Goal: Information Seeking & Learning: Learn about a topic

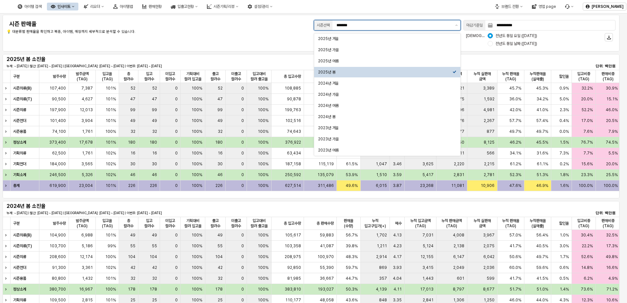
click at [415, 27] on input "*******" at bounding box center [393, 25] width 115 height 7
click at [393, 48] on div "2025년 가을" at bounding box center [385, 49] width 134 height 5
type input "********"
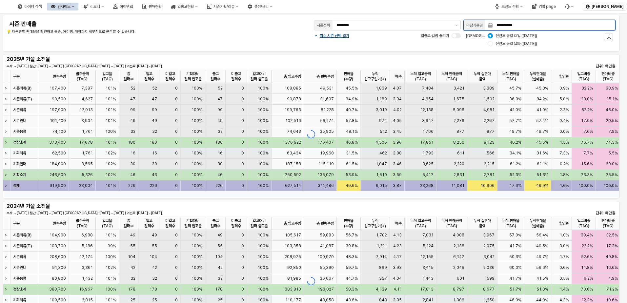
click at [419, 28] on input "**********" at bounding box center [553, 25] width 123 height 10
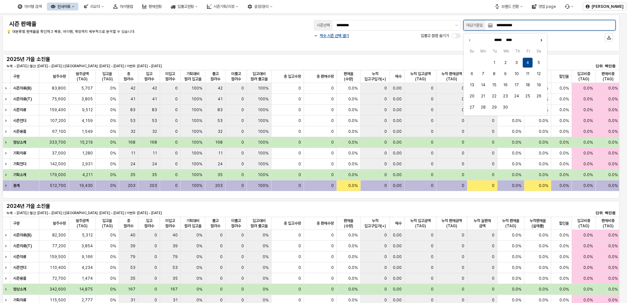
click at [419, 41] on icon "Next month" at bounding box center [541, 40] width 7 height 7
click at [419, 40] on icon "Next month" at bounding box center [541, 40] width 7 height 7
click at [419, 40] on icon "Next month" at bounding box center [541, 40] width 1 height 2
click at [419, 41] on icon "Next month" at bounding box center [541, 40] width 1 height 2
click at [419, 40] on icon "Next month" at bounding box center [541, 40] width 7 height 7
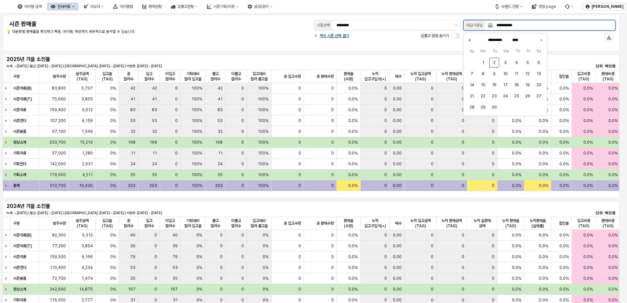
click at [419, 41] on icon "Previous month" at bounding box center [469, 40] width 7 height 7
type input "******"
click at [419, 116] on button "31" at bounding box center [472, 118] width 10 height 10
type input "**********"
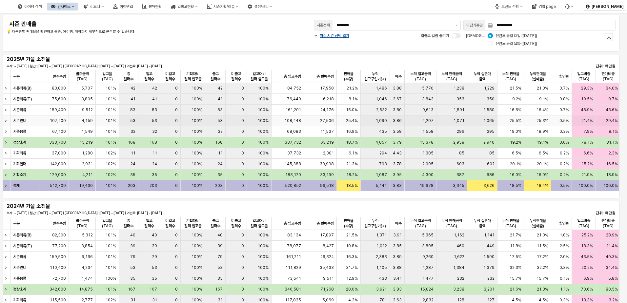
click at [419, 120] on div "25.5%" at bounding box center [510, 120] width 27 height 11
click at [104, 7] on icon "리오더" at bounding box center [102, 6] width 3 height 3
click at [74, 7] on icon "인사이트" at bounding box center [73, 6] width 2 height 1
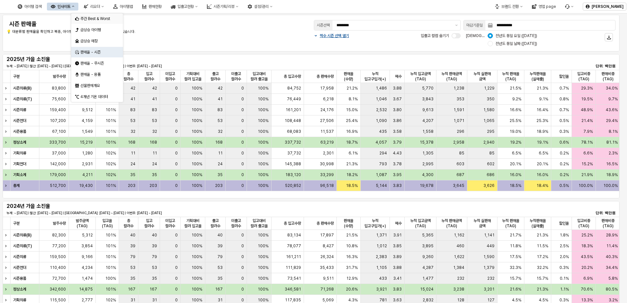
click at [96, 17] on div "주간 Best & Worst" at bounding box center [97, 18] width 35 height 5
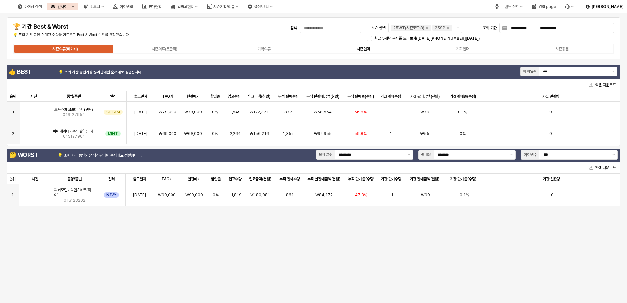
click at [357, 48] on div "시즌언더" at bounding box center [363, 49] width 13 height 5
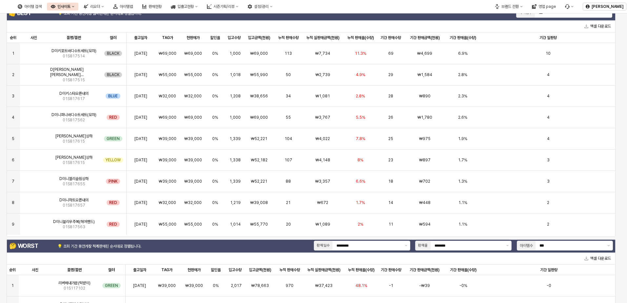
scroll to position [142, 0]
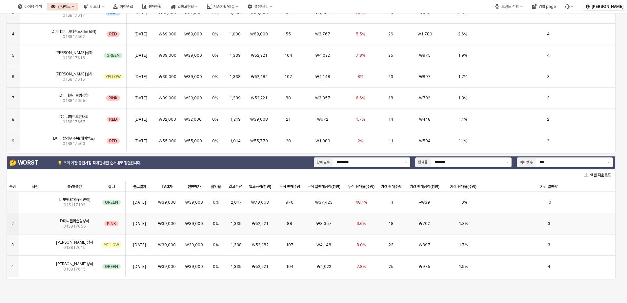
click at [35, 221] on img "App Frame" at bounding box center [35, 221] width 0 height 0
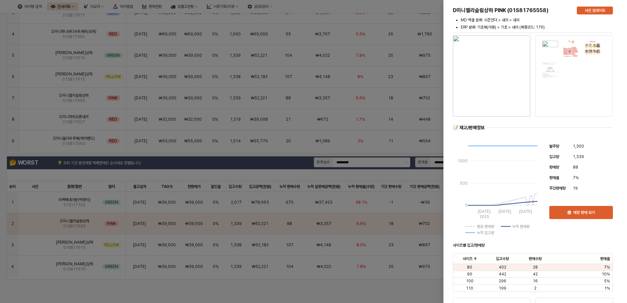
click at [419, 52] on img at bounding box center [571, 48] width 17 height 17
click at [419, 49] on img at bounding box center [571, 48] width 17 height 17
click at [419, 43] on img at bounding box center [550, 48] width 17 height 17
click at [419, 50] on img at bounding box center [571, 48] width 17 height 17
click at [419, 51] on img at bounding box center [571, 48] width 17 height 17
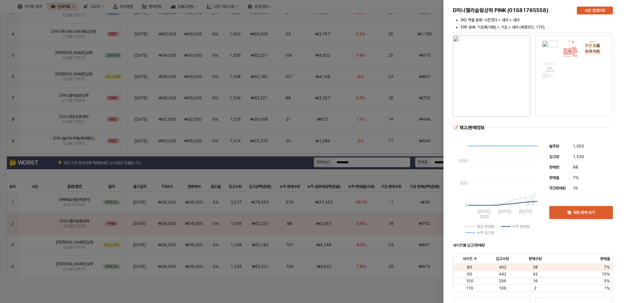
click at [419, 50] on img at bounding box center [592, 48] width 17 height 17
click at [419, 13] on p "사진 업데이트" at bounding box center [595, 10] width 21 height 5
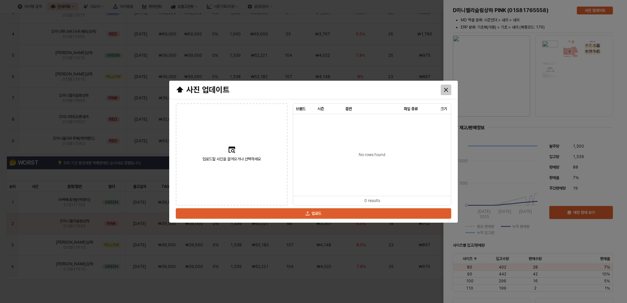
click at [419, 91] on icon "Close" at bounding box center [446, 90] width 4 height 4
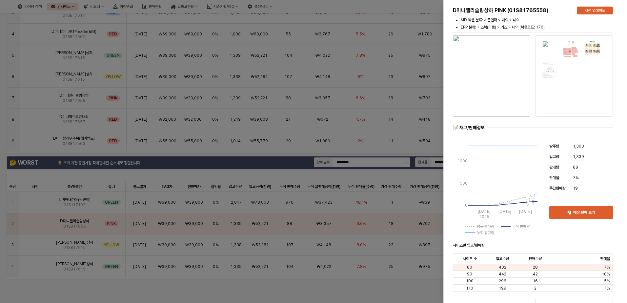
click at [413, 112] on div at bounding box center [313, 151] width 627 height 303
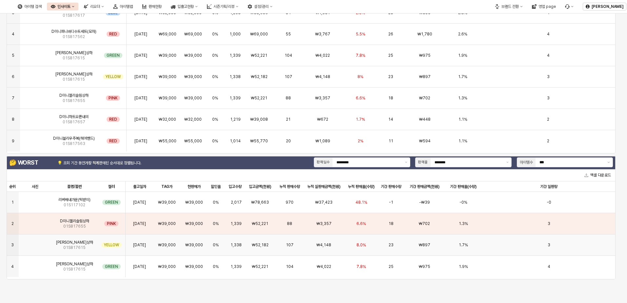
click at [35, 242] on img "App Frame" at bounding box center [35, 242] width 0 height 0
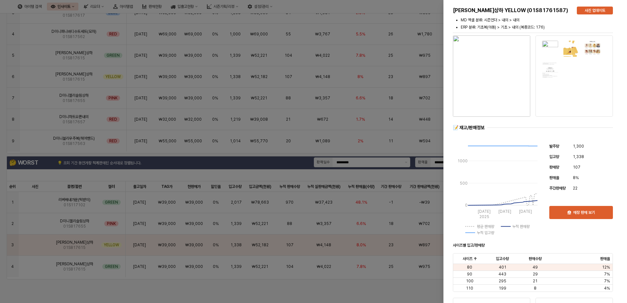
click at [419, 50] on img at bounding box center [592, 48] width 17 height 17
drag, startPoint x: 354, startPoint y: 134, endPoint x: 355, endPoint y: 129, distance: 5.0
click at [355, 135] on div at bounding box center [313, 151] width 627 height 303
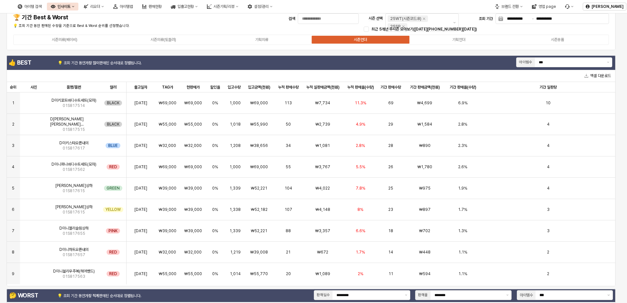
scroll to position [0, 0]
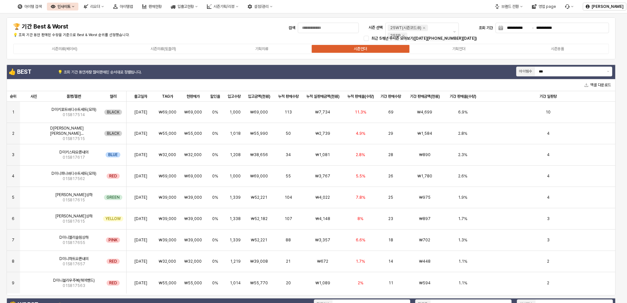
click at [419, 46] on div "시즌의류(베이비) 시즌의류(토들러) 기획의류 시즌언더 기획언더 시즌용품" at bounding box center [311, 49] width 596 height 10
click at [419, 50] on div "기획언더" at bounding box center [458, 49] width 13 height 5
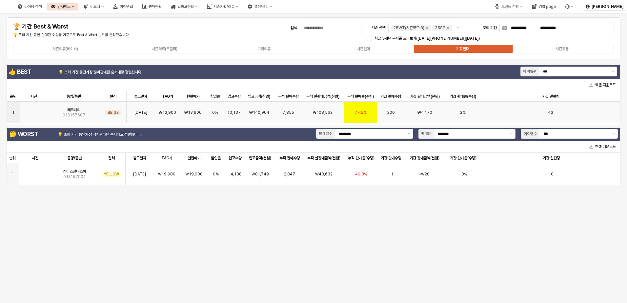
click at [34, 110] on img "App Frame" at bounding box center [34, 110] width 0 height 0
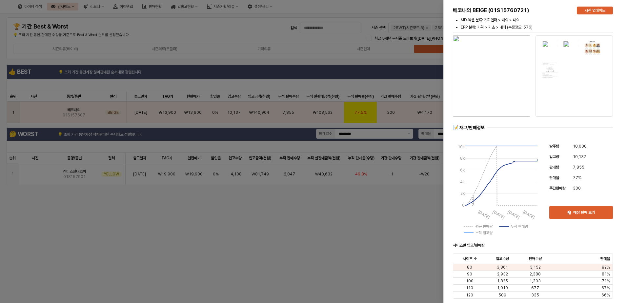
click at [53, 165] on div at bounding box center [313, 151] width 627 height 303
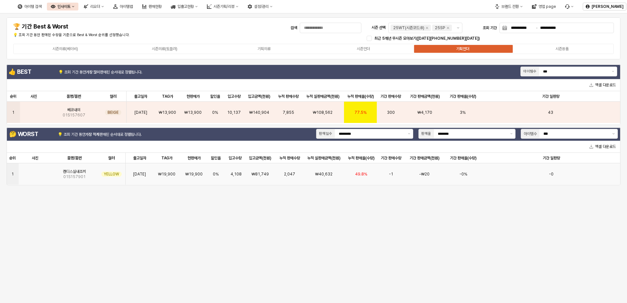
click at [35, 171] on img "App Frame" at bounding box center [35, 171] width 0 height 0
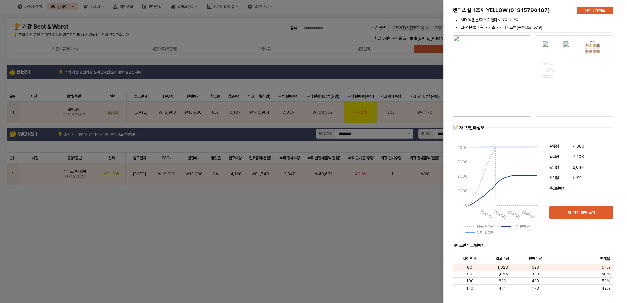
click at [103, 224] on div at bounding box center [313, 151] width 627 height 303
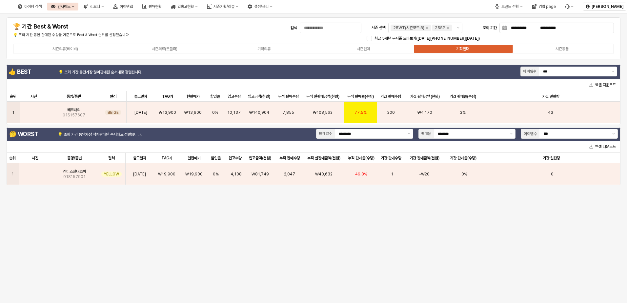
click at [402, 240] on div "**********" at bounding box center [313, 157] width 627 height 289
click at [419, 28] on icon "Remove 25SP" at bounding box center [447, 27] width 5 height 5
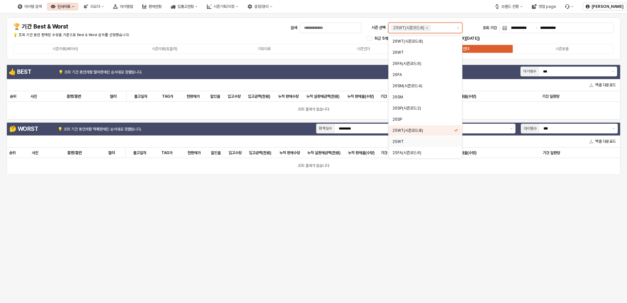
click at [414, 142] on div "25WT" at bounding box center [423, 141] width 62 height 5
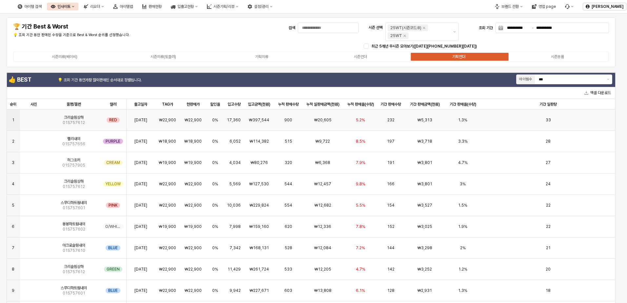
click at [34, 117] on img "App Frame" at bounding box center [34, 117] width 0 height 0
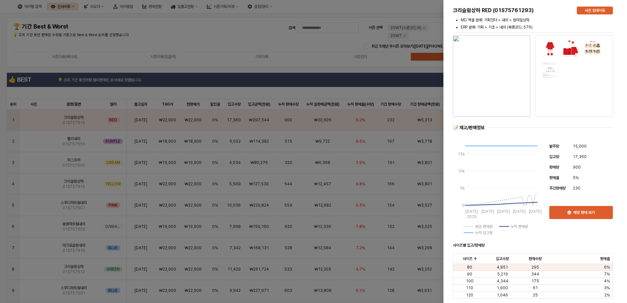
drag, startPoint x: 93, startPoint y: 96, endPoint x: 85, endPoint y: 102, distance: 9.2
click at [93, 96] on div at bounding box center [313, 151] width 627 height 303
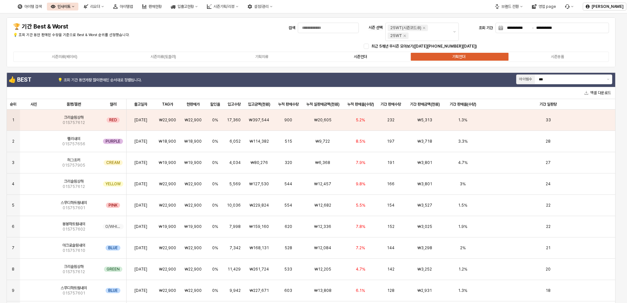
click at [368, 57] on label "시즌언더" at bounding box center [360, 57] width 99 height 6
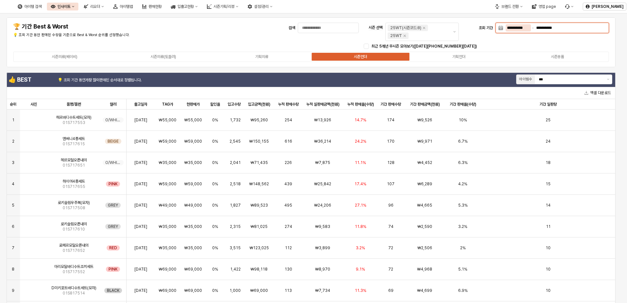
click at [419, 29] on input "**********" at bounding box center [518, 27] width 25 height 7
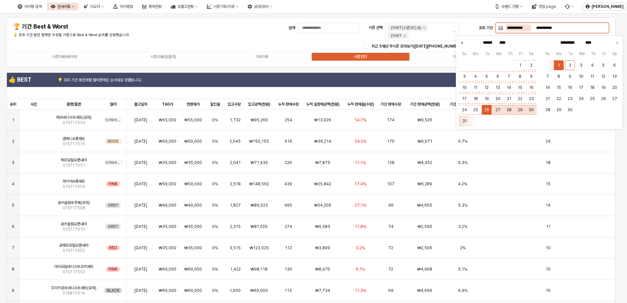
click at [419, 43] on icon "Previous month" at bounding box center [462, 42] width 7 height 7
type input "****"
type input "******"
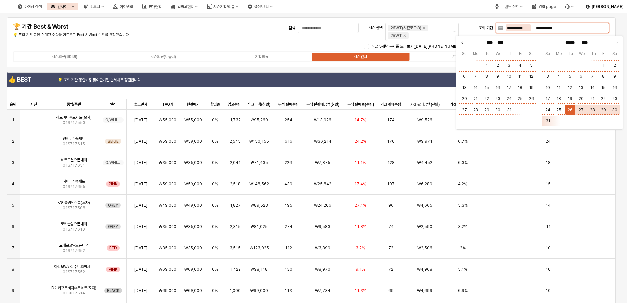
click at [419, 43] on icon "Previous month" at bounding box center [462, 42] width 7 height 7
type input "****"
click at [419, 42] on icon "Previous month" at bounding box center [462, 42] width 7 height 7
type input "***"
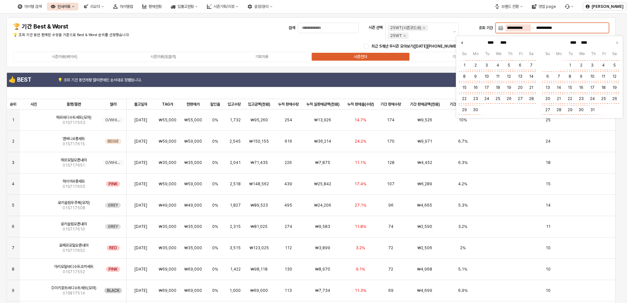
type input "****"
click at [419, 43] on icon "Previous month" at bounding box center [462, 42] width 7 height 7
type input "*****"
type input "***"
click at [419, 66] on button "1" at bounding box center [487, 65] width 10 height 10
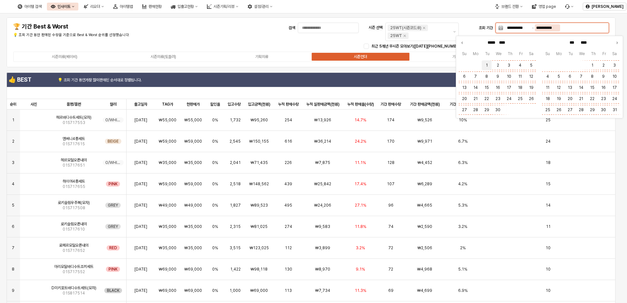
type input "**********"
type input "******"
type input "*********"
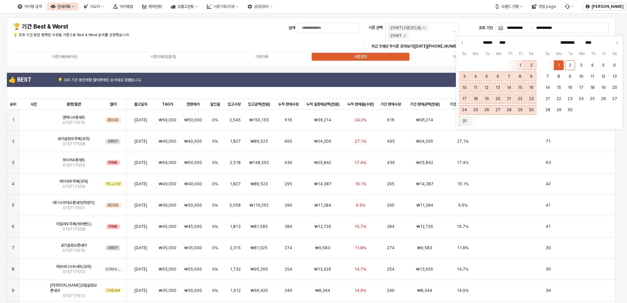
click at [419, 122] on button "31" at bounding box center [464, 121] width 10 height 10
type input "**********"
click at [419, 46] on div "최근 5개년 무시즌 모아보기(2021 ~ 2025)" at bounding box center [489, 46] width 237 height 5
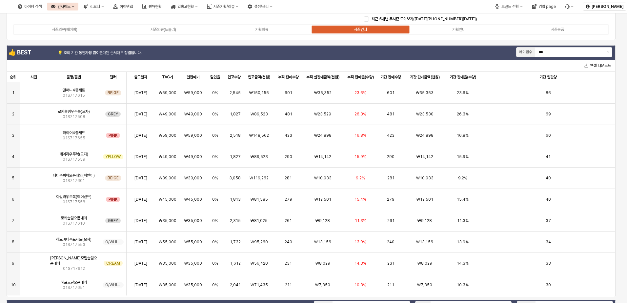
scroll to position [27, 0]
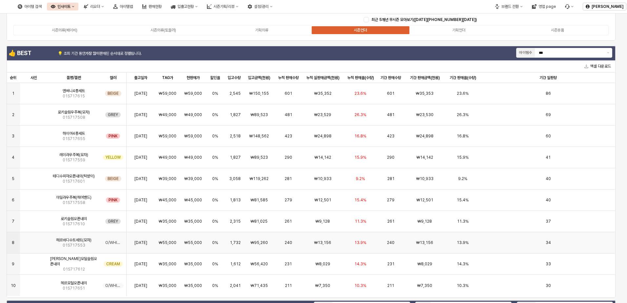
click at [72, 242] on span "헤르바디수트세트(모자)" at bounding box center [73, 239] width 35 height 5
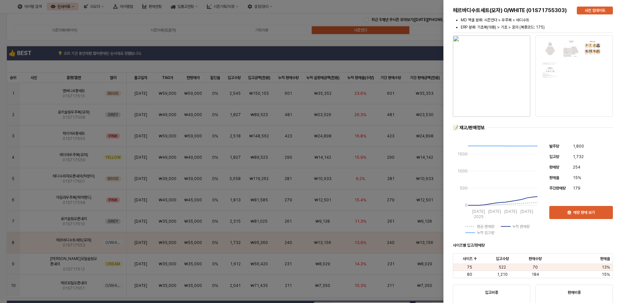
click at [133, 214] on div at bounding box center [313, 151] width 627 height 303
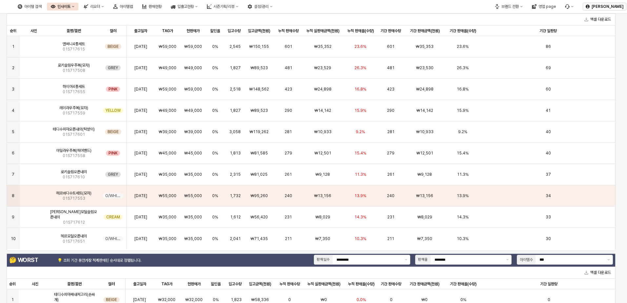
scroll to position [74, 0]
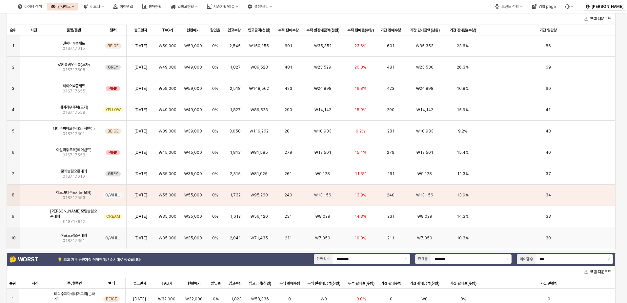
click at [69, 237] on span "헤르모달오픈내의" at bounding box center [74, 235] width 26 height 5
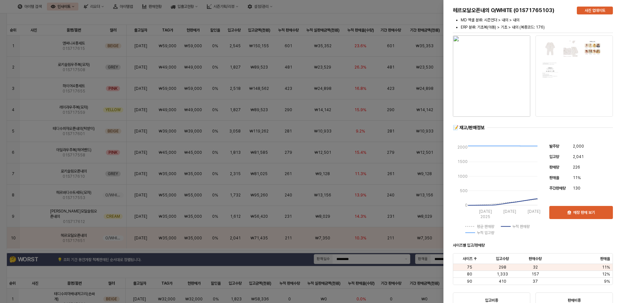
click at [85, 202] on div at bounding box center [313, 151] width 627 height 303
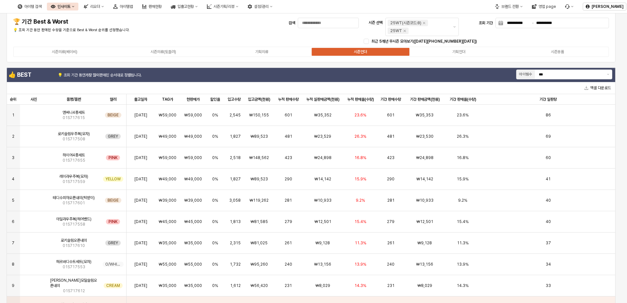
scroll to position [0, 0]
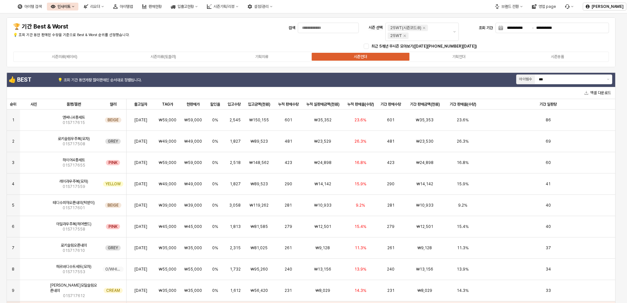
click at [74, 7] on icon "인사이트" at bounding box center [73, 6] width 2 height 1
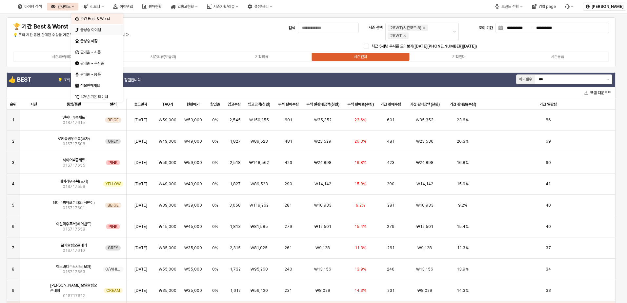
click at [99, 30] on div "급상승 아이템" at bounding box center [97, 29] width 35 height 5
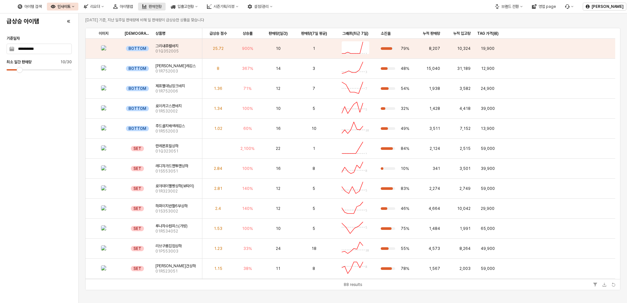
click at [166, 9] on button "판매현황" at bounding box center [152, 7] width 28 height 8
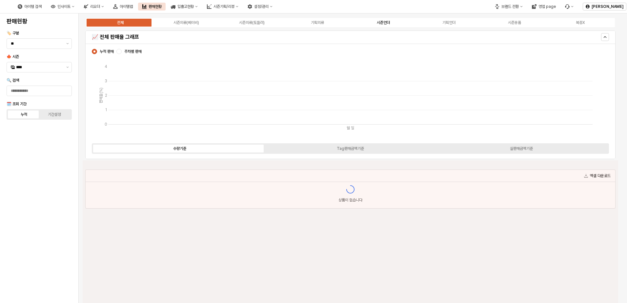
click at [389, 24] on label "시즌언더" at bounding box center [383, 23] width 66 height 6
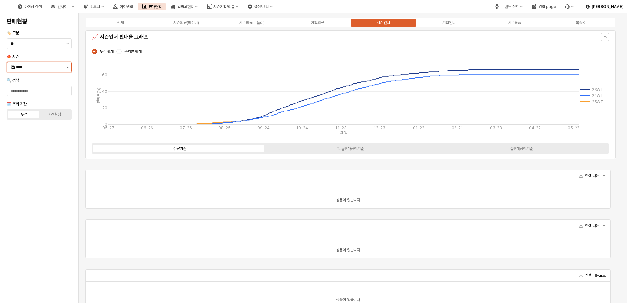
click at [67, 67] on icon "제안 사항 표시" at bounding box center [68, 67] width 2 height 1
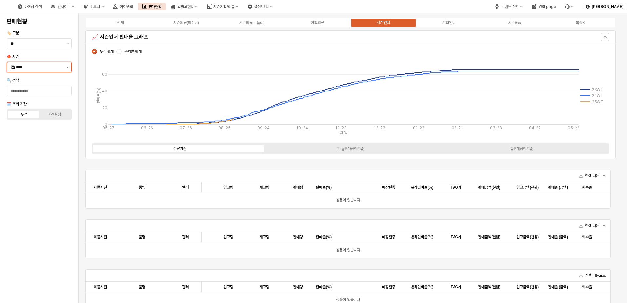
click at [68, 68] on button "제안 사항 표시" at bounding box center [68, 67] width 8 height 10
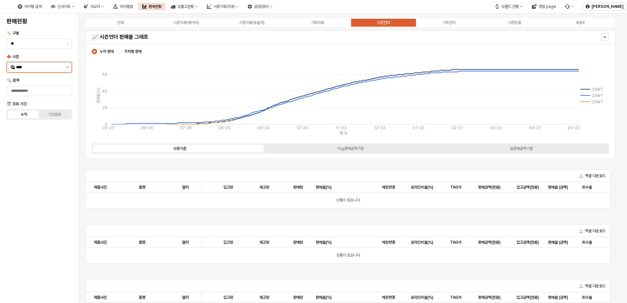
click at [65, 68] on button "제안 사항 표시" at bounding box center [68, 67] width 8 height 10
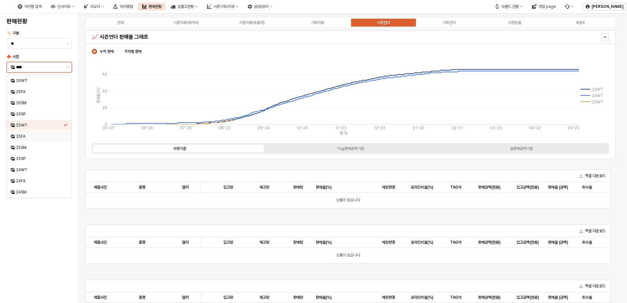
click at [37, 136] on div "25FA" at bounding box center [40, 136] width 48 height 5
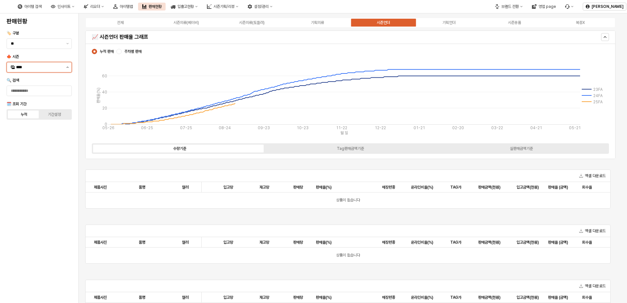
click at [66, 66] on button "제안 사항 표시" at bounding box center [68, 67] width 8 height 10
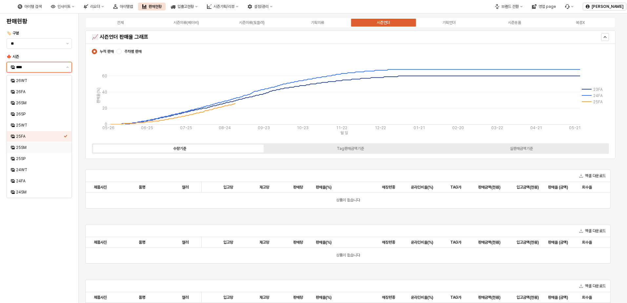
click at [38, 146] on div "25SM" at bounding box center [40, 147] width 48 height 5
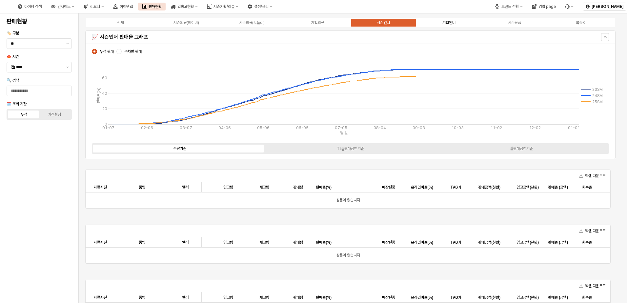
click at [419, 20] on label "기획언더" at bounding box center [449, 23] width 66 height 6
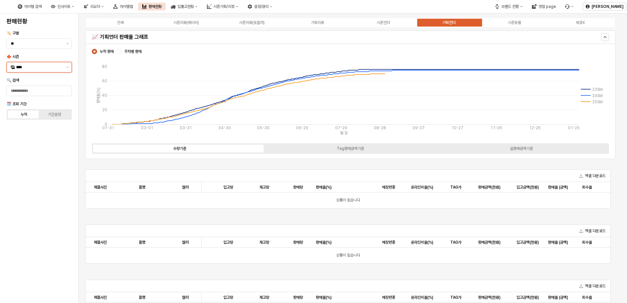
click at [38, 64] on input "****" at bounding box center [39, 67] width 46 height 7
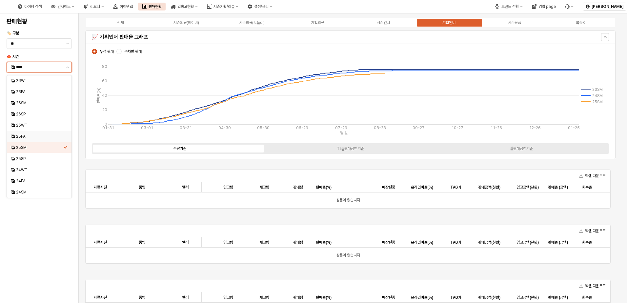
click at [30, 134] on div "25FA" at bounding box center [40, 136] width 48 height 5
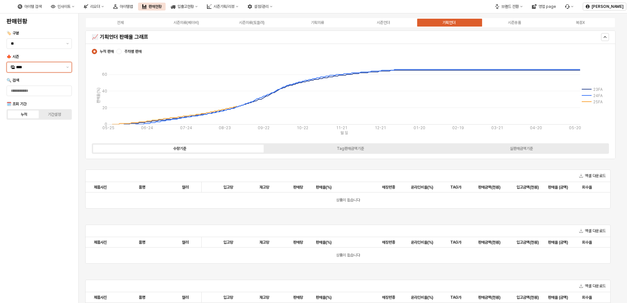
click at [41, 65] on input "****" at bounding box center [39, 67] width 46 height 7
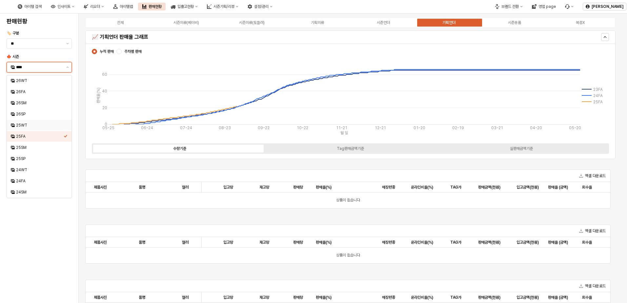
click at [36, 125] on div "25WT" at bounding box center [40, 125] width 48 height 5
type input "****"
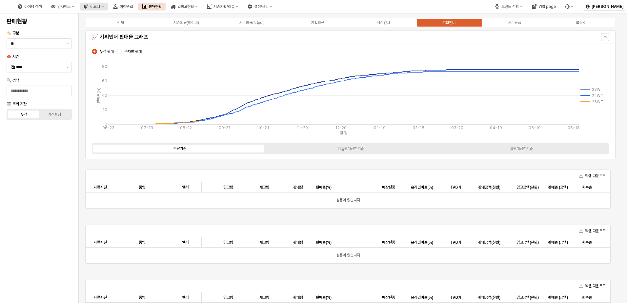
click at [100, 8] on div "리오더" at bounding box center [95, 6] width 10 height 5
click at [70, 9] on div "인사이트" at bounding box center [63, 6] width 13 height 5
click at [133, 8] on div "아이템맵" at bounding box center [126, 6] width 13 height 5
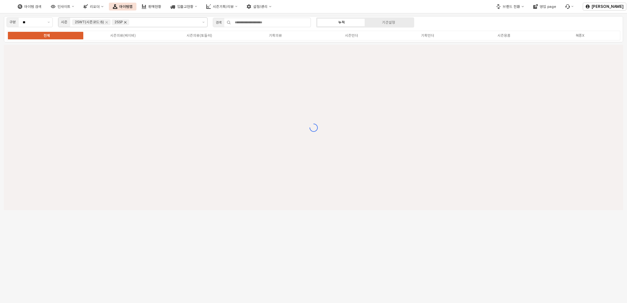
click at [125, 23] on icon "Remove 25SP" at bounding box center [125, 22] width 2 height 2
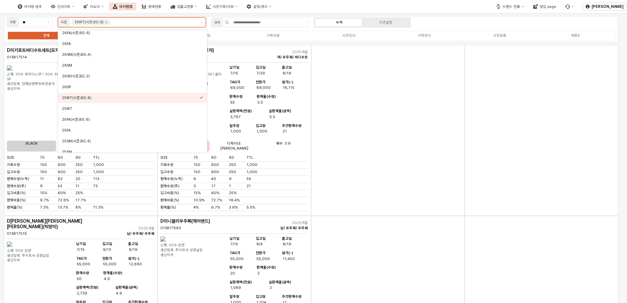
scroll to position [32, 0]
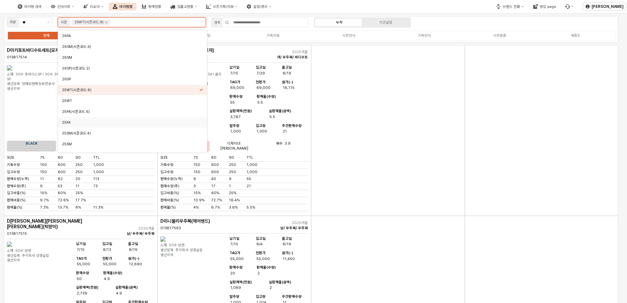
click at [67, 124] on div "25FA" at bounding box center [130, 122] width 137 height 5
click at [76, 101] on div "25WT" at bounding box center [130, 100] width 137 height 5
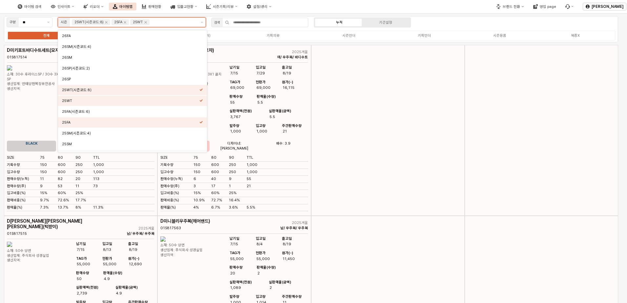
scroll to position [39, 0]
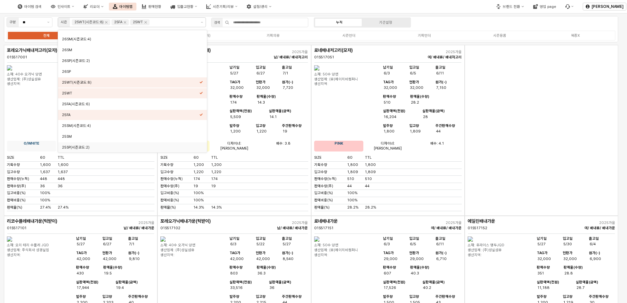
click at [323, 9] on div "아이템 검색 인사이트 리오더 아이템맵 판매현황 입출고현황 시즌기획/리뷰 설정/관리" at bounding box center [235, 7] width 470 height 14
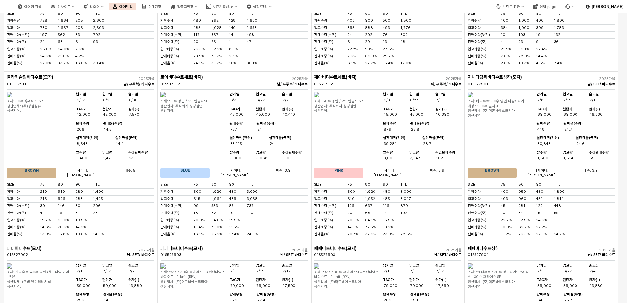
scroll to position [0, 0]
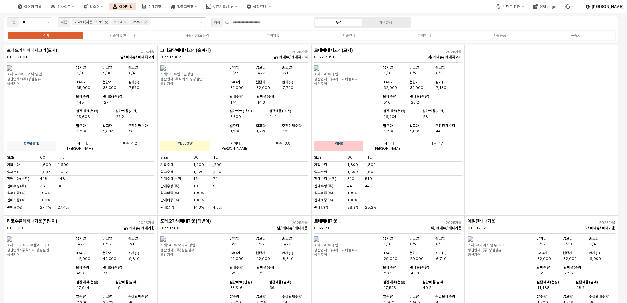
click at [107, 23] on icon "Remove 25WT(시즌코드:8)" at bounding box center [106, 22] width 5 height 5
click at [366, 36] on label "시즌언더" at bounding box center [348, 36] width 75 height 6
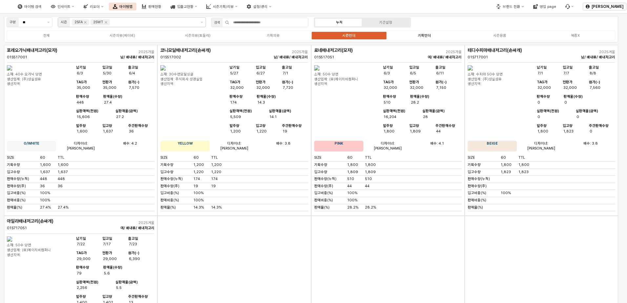
click at [419, 35] on label "기획언더" at bounding box center [424, 36] width 75 height 6
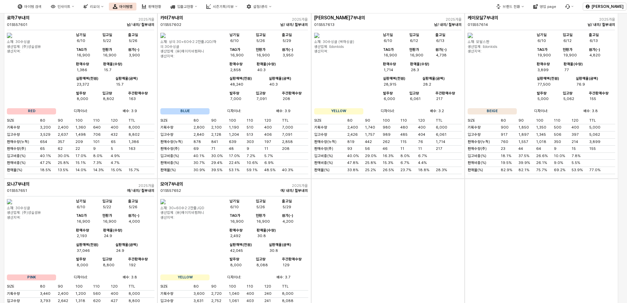
scroll to position [37, 0]
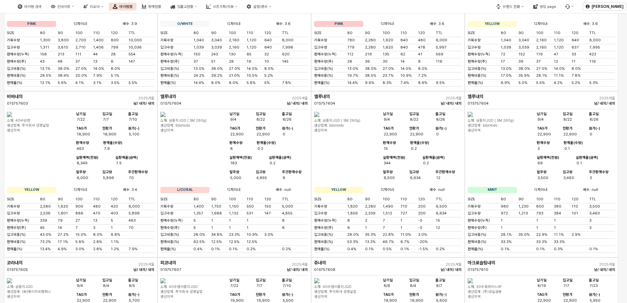
scroll to position [1112, 0]
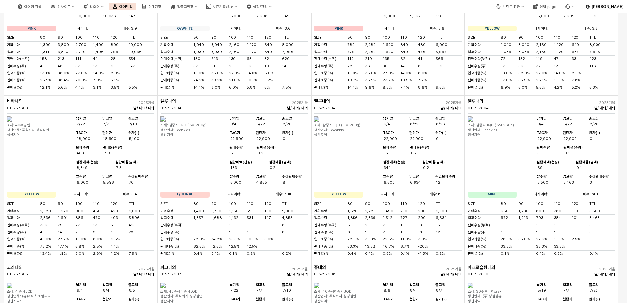
click at [12, 122] on img "App Frame" at bounding box center [9, 118] width 5 height 5
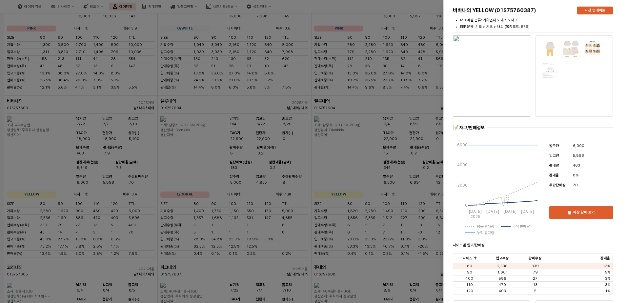
click at [488, 72] on img "button" at bounding box center [491, 75] width 77 height 81
click at [358, 267] on div at bounding box center [313, 151] width 627 height 303
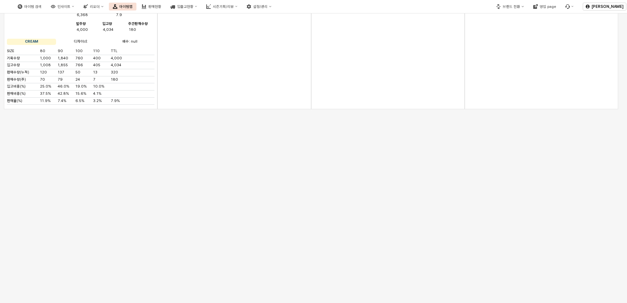
scroll to position [0, 0]
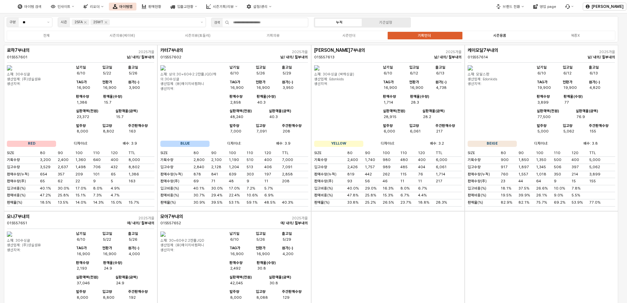
click at [522, 37] on label "시즌용품" at bounding box center [499, 36] width 75 height 6
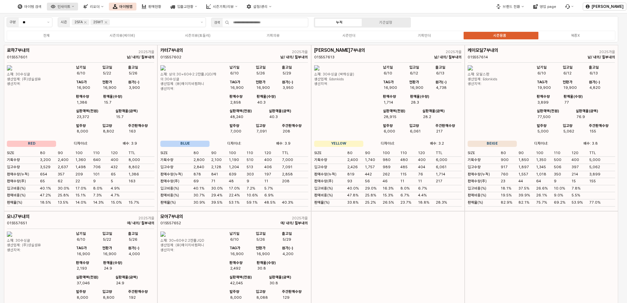
click at [78, 10] on button "인사이트" at bounding box center [62, 7] width 31 height 8
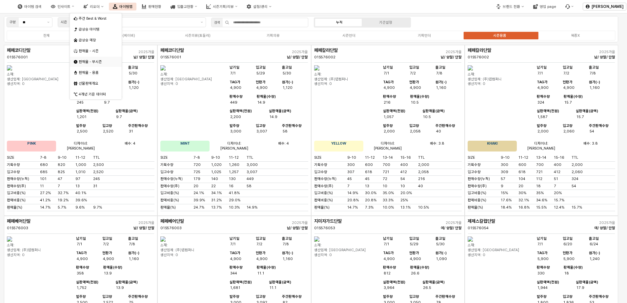
click at [93, 61] on div "판매율 - 무시즌" at bounding box center [96, 61] width 35 height 5
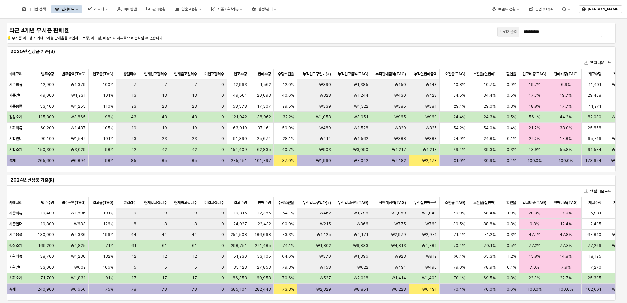
click at [78, 8] on icon "인사이트" at bounding box center [77, 9] width 3 height 3
click at [104, 7] on div "리오더" at bounding box center [99, 9] width 10 height 5
click at [138, 23] on div "용품" at bounding box center [135, 21] width 35 height 5
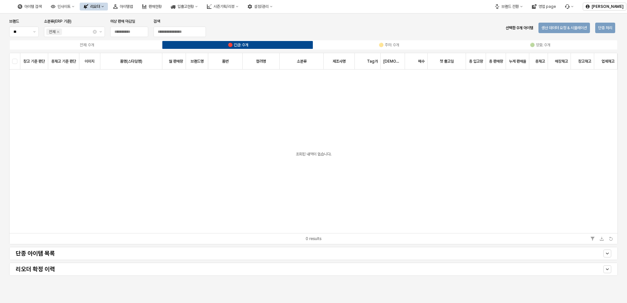
type input "**********"
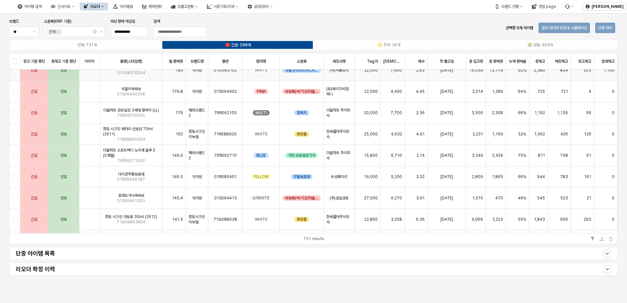
scroll to position [2492, 0]
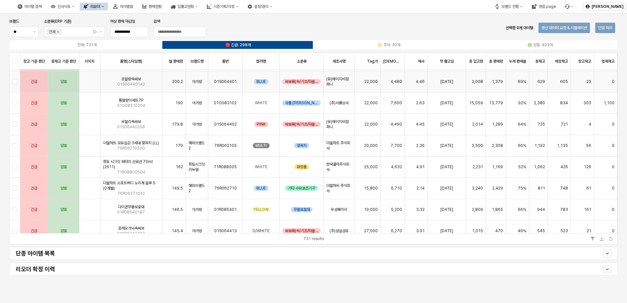
click at [146, 89] on div "르블랑속싸보 01S06440142" at bounding box center [131, 81] width 62 height 21
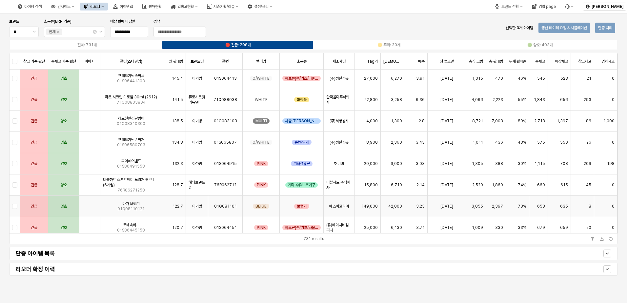
scroll to position [2656, 0]
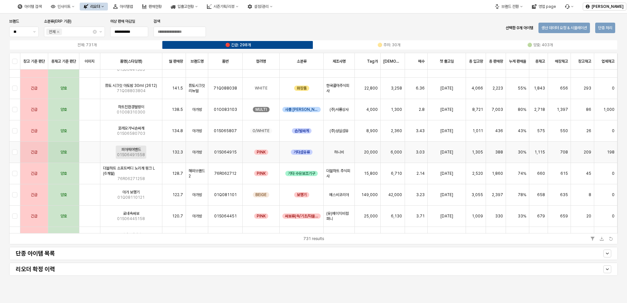
click at [143, 150] on div "피아헤어밴드 01S06491558" at bounding box center [131, 152] width 28 height 10
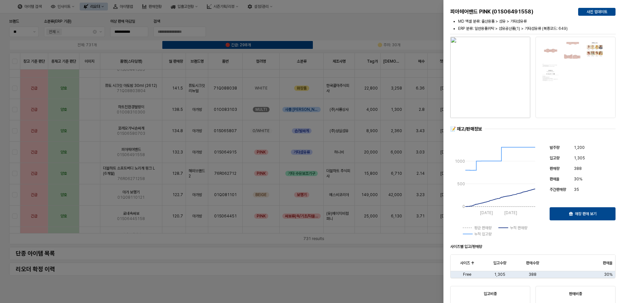
click at [224, 255] on div at bounding box center [313, 151] width 627 height 303
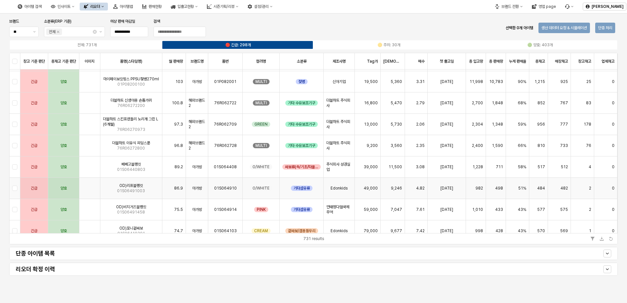
scroll to position [2951, 0]
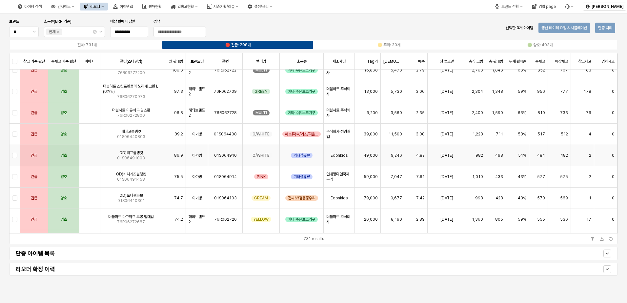
click at [105, 156] on div "OD)리프블랭킷 01S06491003" at bounding box center [131, 155] width 62 height 21
click at [140, 152] on span "OD)리프블랭킷" at bounding box center [131, 152] width 24 height 5
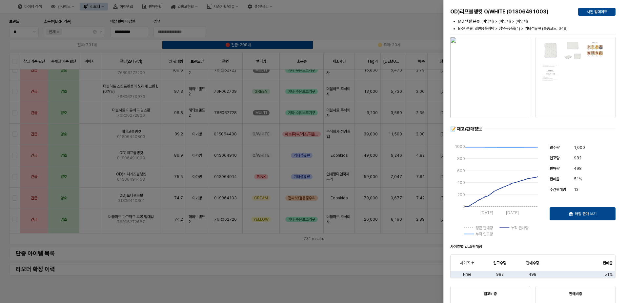
click at [507, 95] on img "button" at bounding box center [490, 77] width 80 height 81
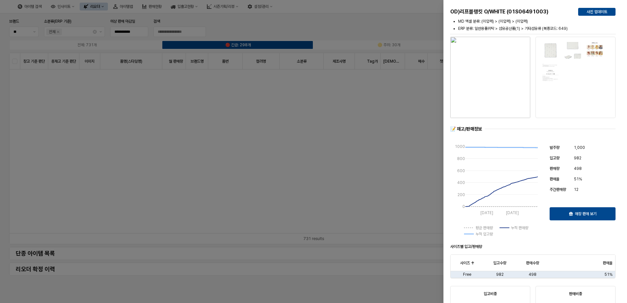
click at [274, 166] on div at bounding box center [313, 151] width 627 height 303
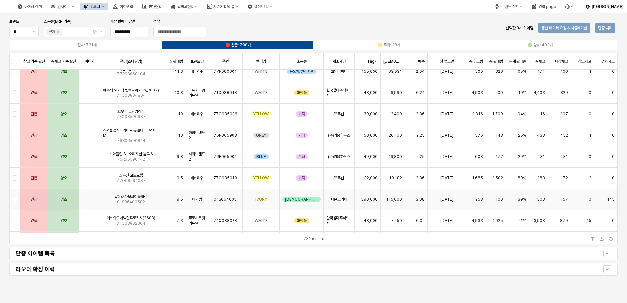
scroll to position [3770, 0]
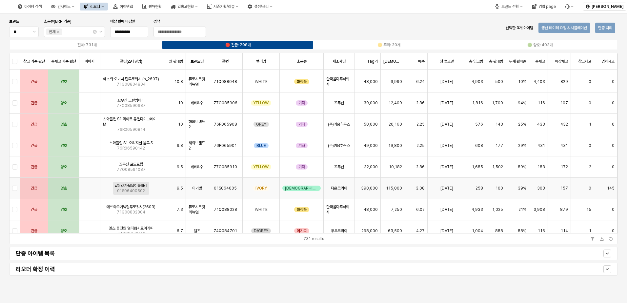
click at [145, 184] on span "날데려가모달이불SET" at bounding box center [130, 185] width 33 height 5
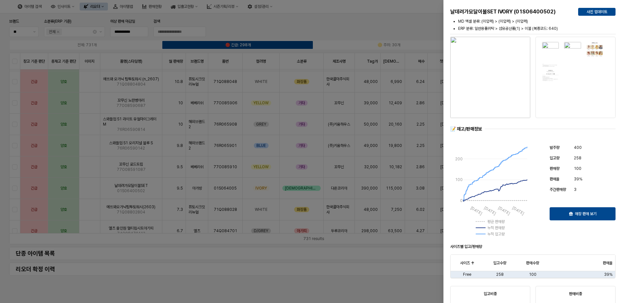
click at [173, 263] on div at bounding box center [313, 151] width 627 height 303
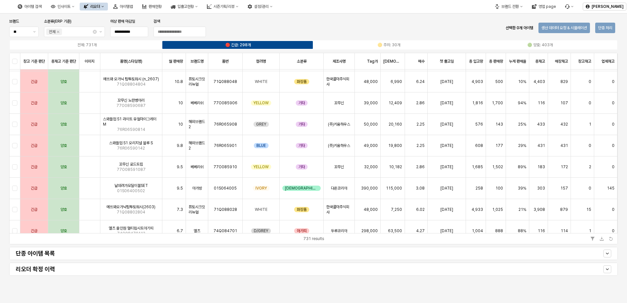
click at [365, 287] on div "**********" at bounding box center [313, 155] width 627 height 285
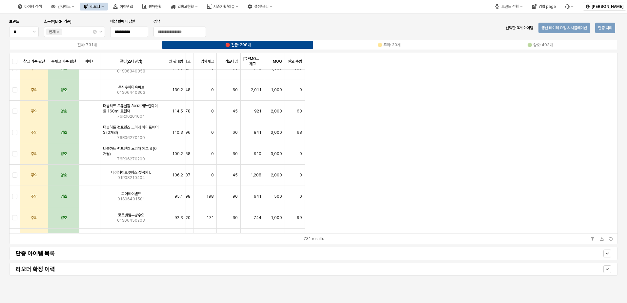
scroll to position [6426, 0]
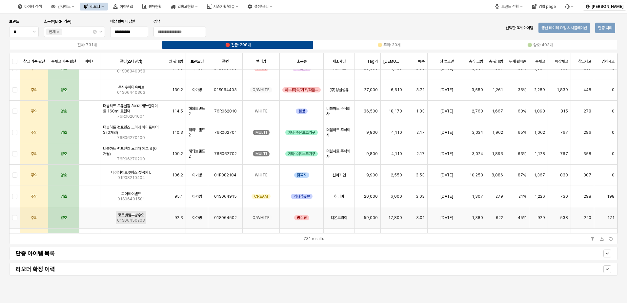
click at [120, 214] on span "코코빗뱀부방수요" at bounding box center [131, 214] width 26 height 5
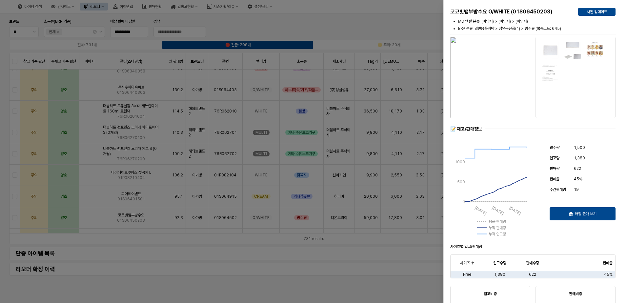
click at [240, 290] on div at bounding box center [313, 151] width 627 height 303
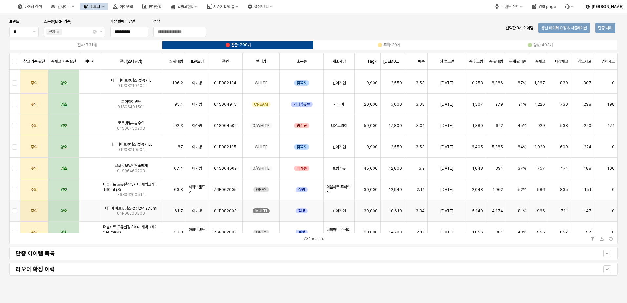
scroll to position [6524, 0]
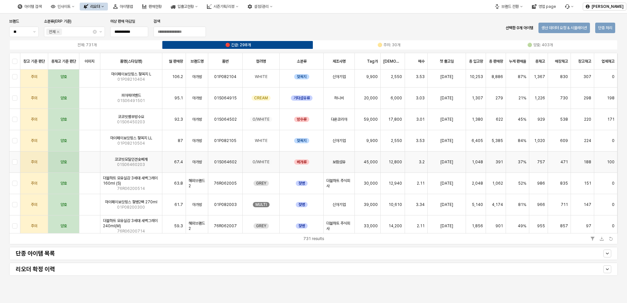
click at [90, 159] on img "App Frame" at bounding box center [90, 159] width 0 height 0
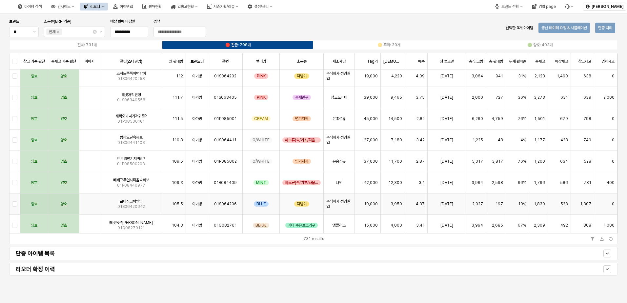
scroll to position [7573, 0]
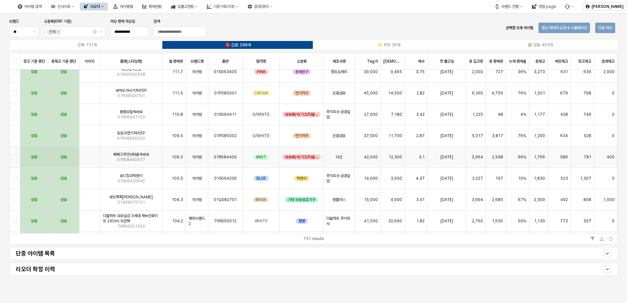
click at [400, 154] on div "12,300" at bounding box center [393, 157] width 24 height 21
click at [90, 154] on img "App Frame" at bounding box center [90, 154] width 0 height 0
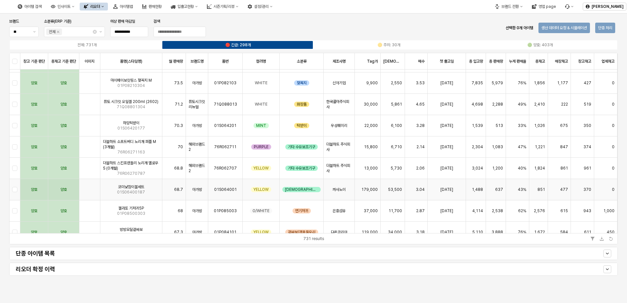
scroll to position [8131, 0]
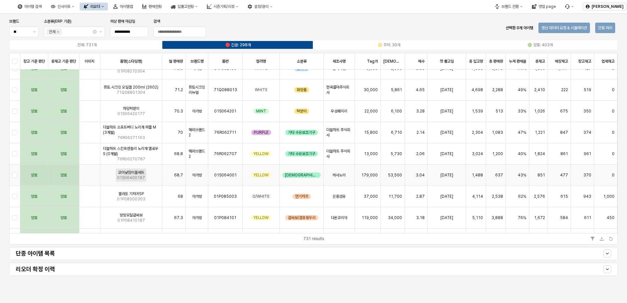
click at [135, 176] on span "01S06400187" at bounding box center [131, 177] width 28 height 5
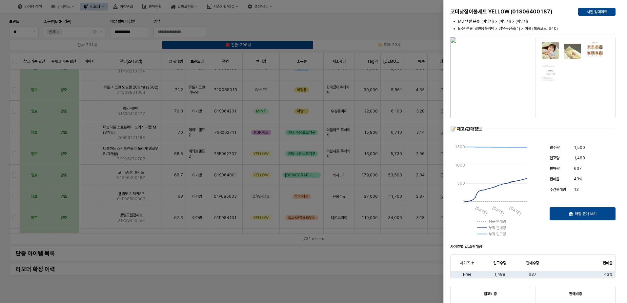
click at [246, 289] on div at bounding box center [313, 151] width 627 height 303
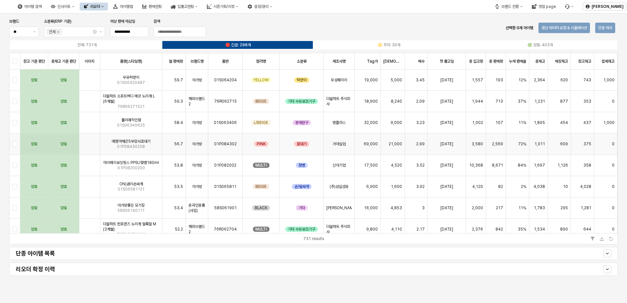
scroll to position [8590, 0]
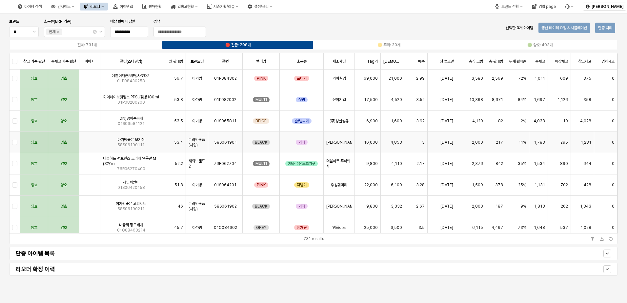
click at [90, 140] on img "App Frame" at bounding box center [90, 140] width 0 height 0
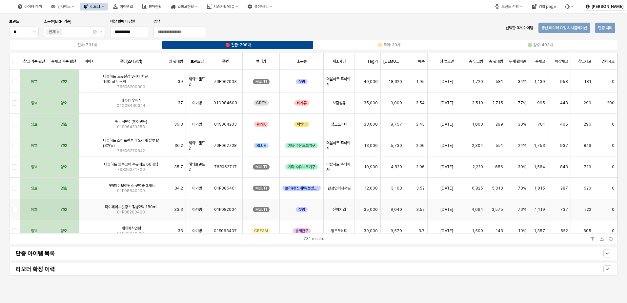
scroll to position [9016, 0]
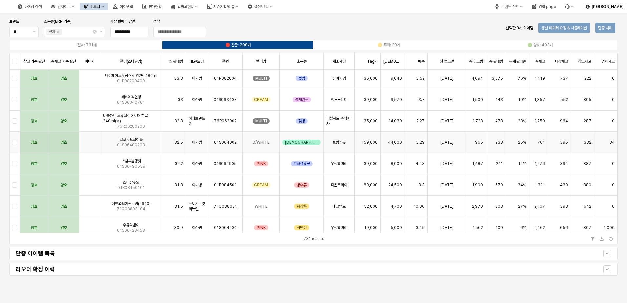
click at [90, 140] on img "App Frame" at bounding box center [90, 140] width 0 height 0
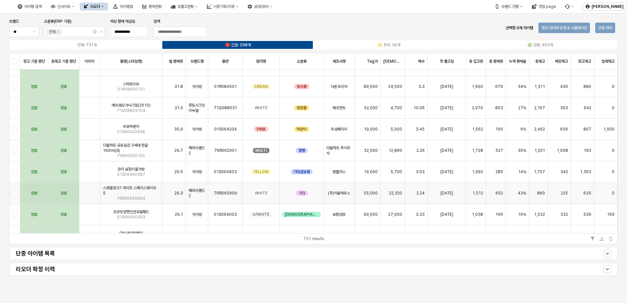
scroll to position [9147, 0]
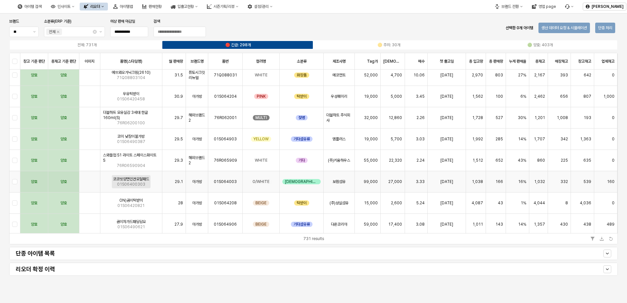
click at [149, 177] on span "코코빗양면인견모달패드" at bounding box center [131, 178] width 36 height 5
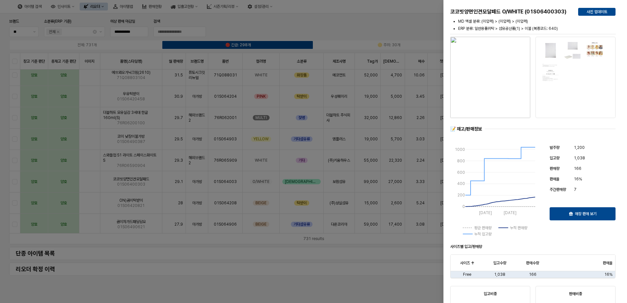
click at [493, 109] on img "button" at bounding box center [490, 77] width 80 height 81
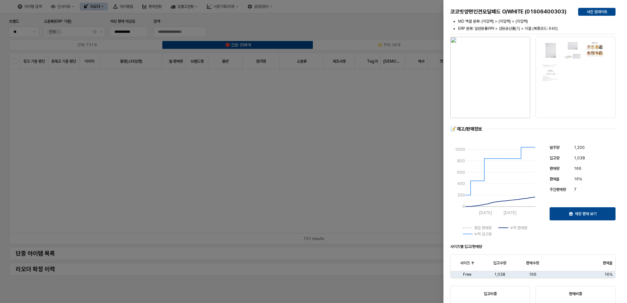
scroll to position [9147, 0]
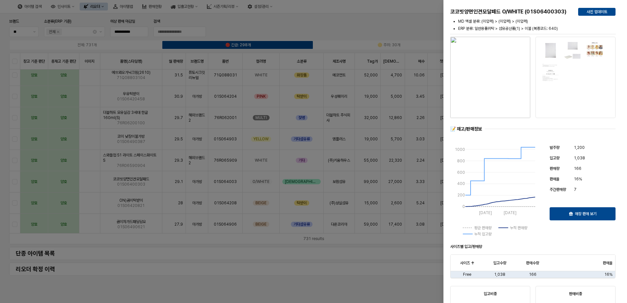
click at [401, 107] on div at bounding box center [313, 151] width 627 height 303
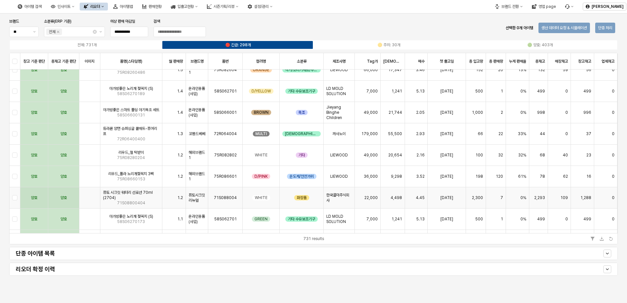
scroll to position [11245, 0]
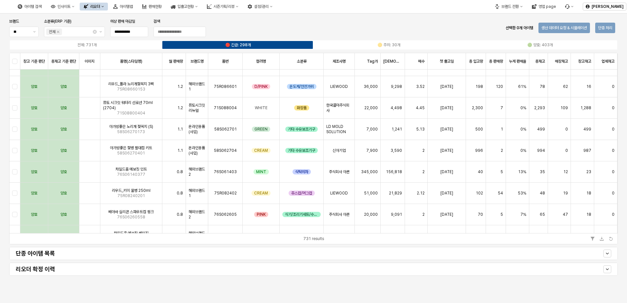
click at [77, 286] on div "**********" at bounding box center [313, 155] width 627 height 285
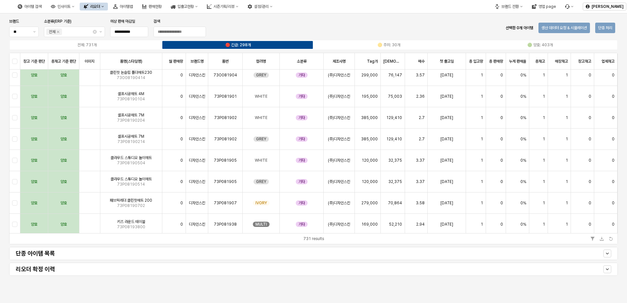
scroll to position [13014, 0]
